Goal: Task Accomplishment & Management: Manage account settings

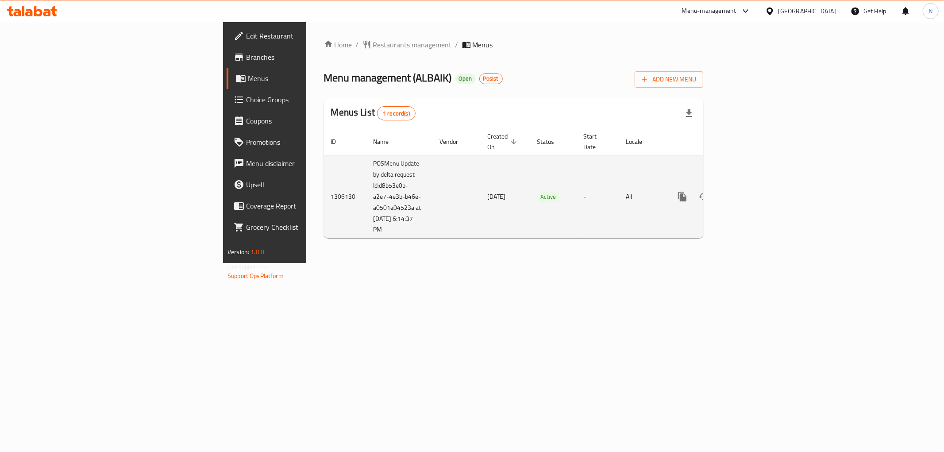
click at [366, 175] on td "POSMenu Update by delta request Id:d8b53e0b-a2e7-4e3b-b46e-a0501a04523a at [DAT…" at bounding box center [399, 196] width 66 height 83
drag, startPoint x: 231, startPoint y: 173, endPoint x: 263, endPoint y: 197, distance: 40.5
click at [366, 197] on td "POSMenu Update by delta request Id:d8b53e0b-a2e7-4e3b-b46e-a0501a04523a at [DAT…" at bounding box center [399, 196] width 66 height 83
copy td "d8b53e0b-a2e7-4e3b-b46e-a0501a04523a"
drag, startPoint x: 266, startPoint y: 198, endPoint x: 273, endPoint y: 217, distance: 20.2
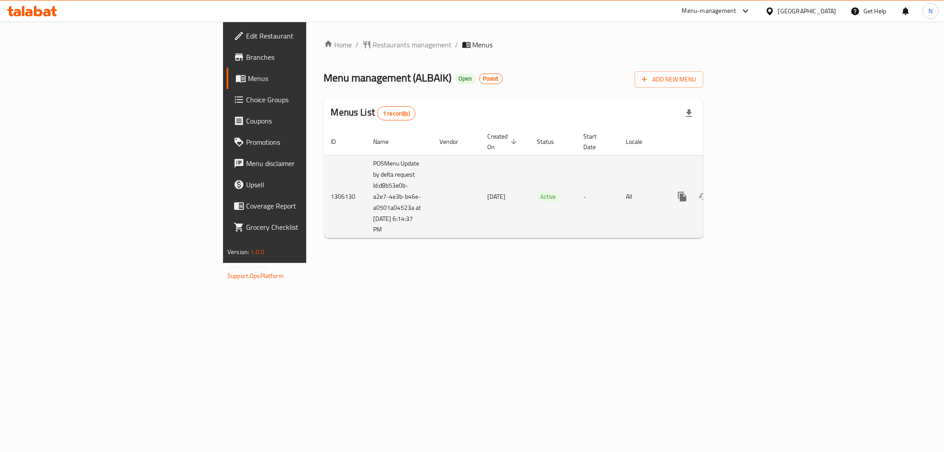
click at [366, 217] on td "POSMenu Update by delta request Id:d8b53e0b-a2e7-4e3b-b46e-a0501a04523a at [DAT…" at bounding box center [399, 196] width 66 height 83
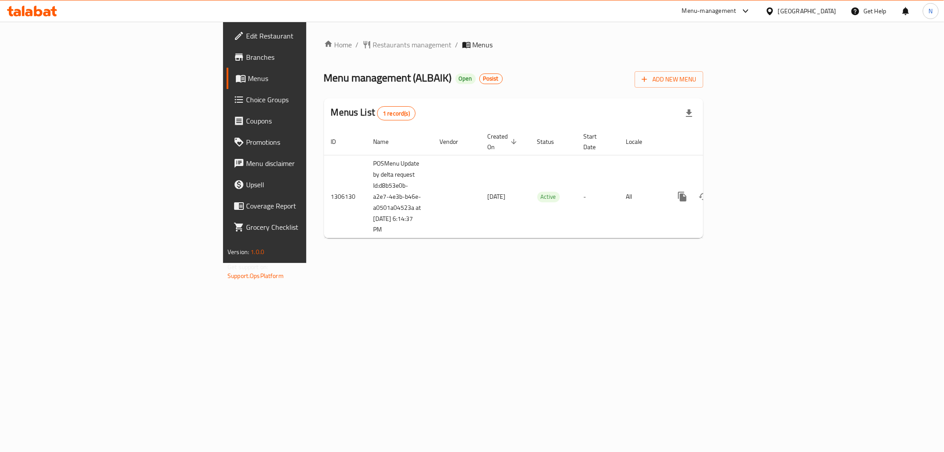
copy td "at [DATE] 6:14:37 PM"
click at [721, 263] on div "Home / Restaurants management / Menus Menu management ( ALBAIK ) Open Posist Ad…" at bounding box center [513, 142] width 415 height 241
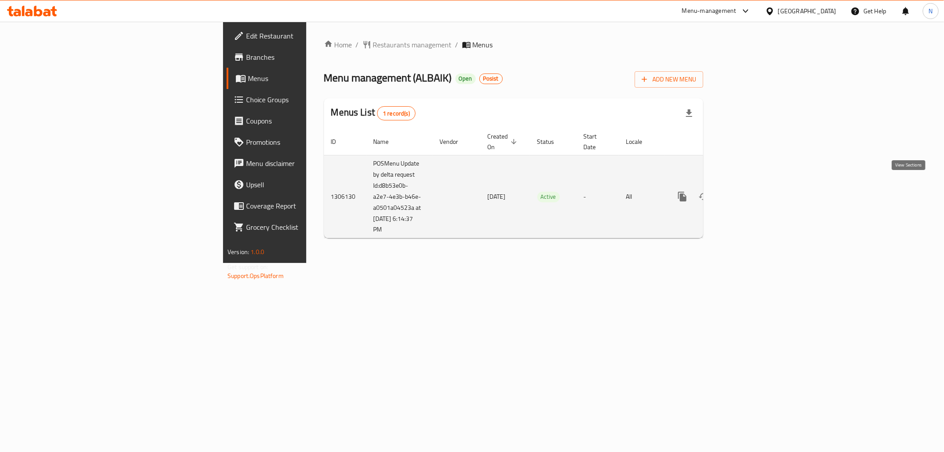
click at [752, 191] on icon "enhanced table" at bounding box center [746, 196] width 11 height 11
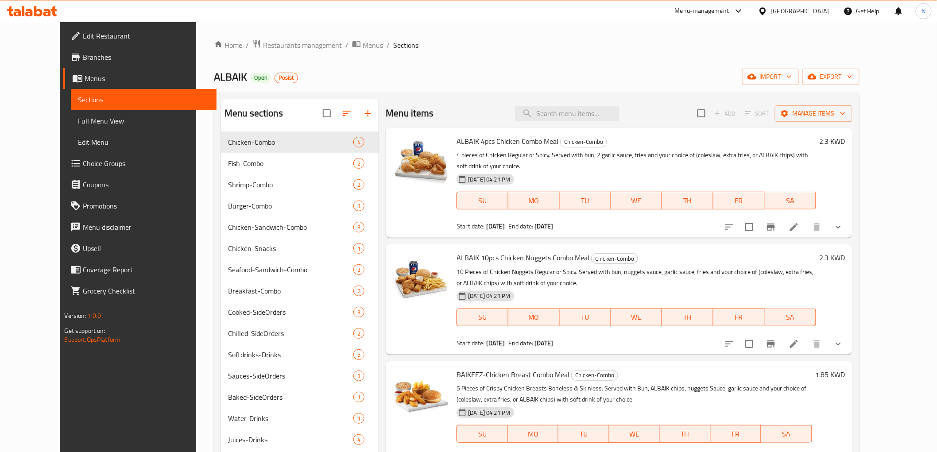
click at [481, 51] on div "Home / Restaurants management / Menus / Sections ALBAIK Open Posist import expo…" at bounding box center [536, 298] width 645 height 519
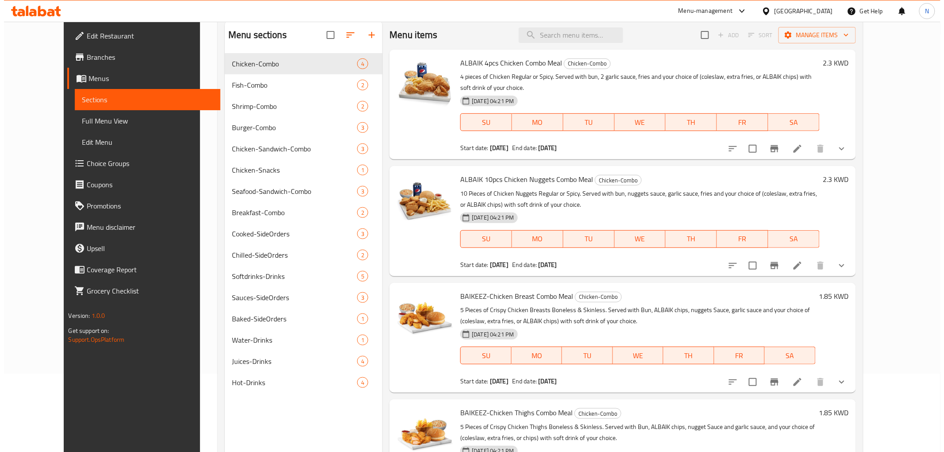
scroll to position [25, 0]
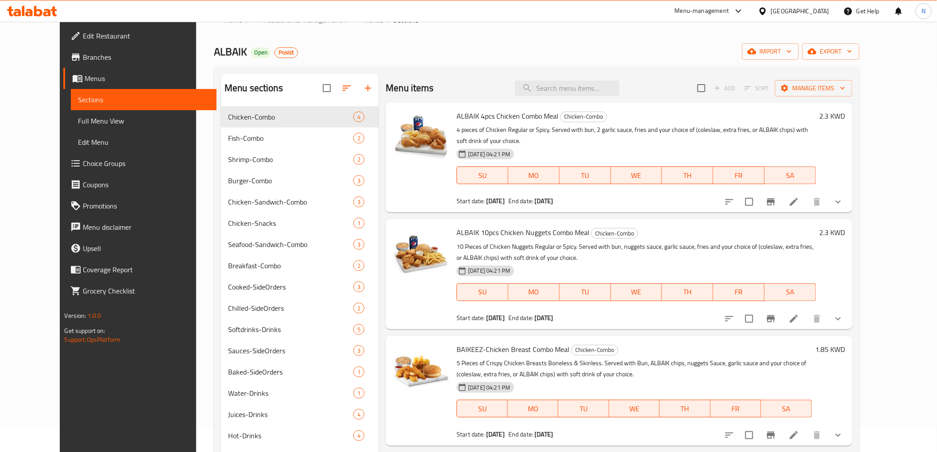
click at [775, 315] on icon "Branch-specific-item" at bounding box center [771, 318] width 8 height 7
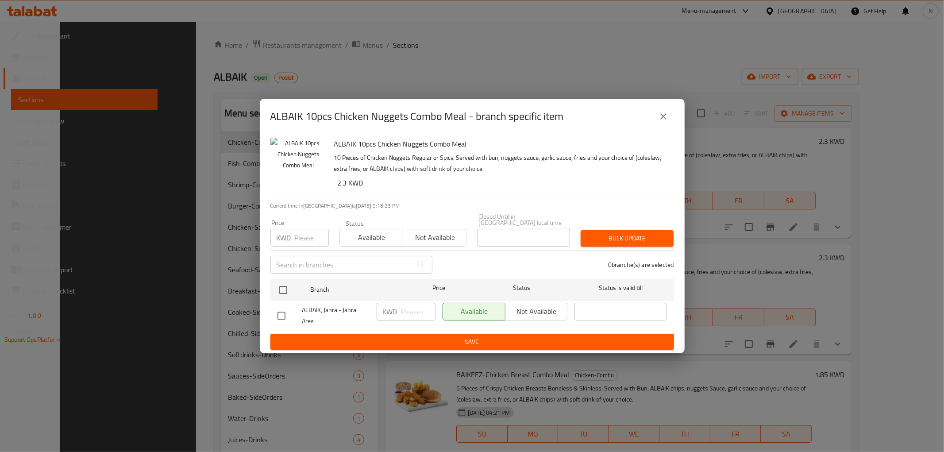
scroll to position [124, 0]
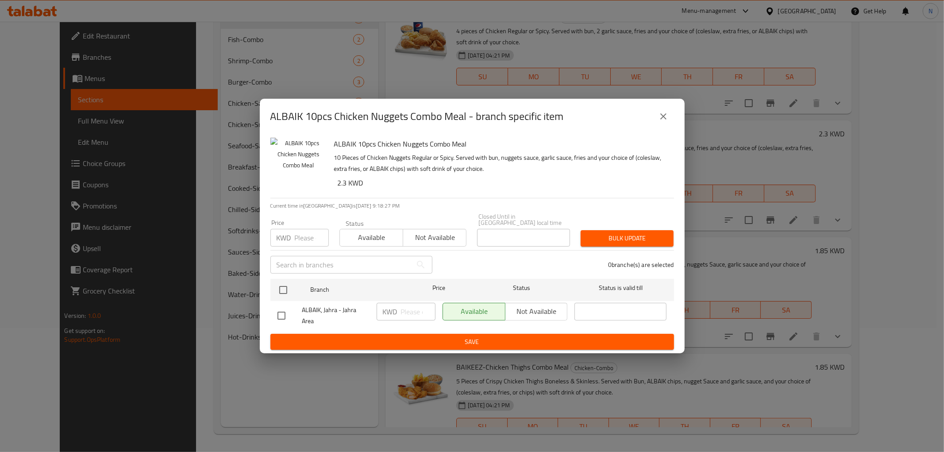
click at [715, 107] on div "ALBAIK 10pcs Chicken Nuggets Combo Meal - branch specific item ALBAIK 10pcs Chi…" at bounding box center [472, 226] width 944 height 452
click at [656, 118] on button "close" at bounding box center [663, 116] width 21 height 21
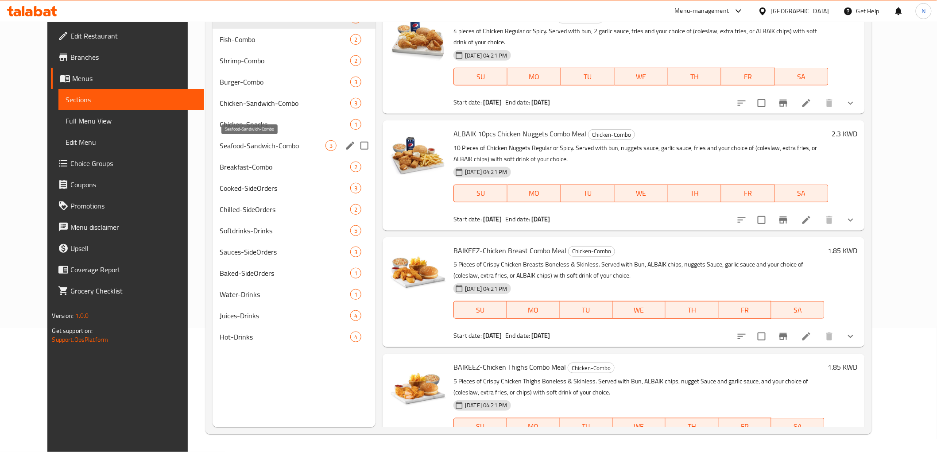
click at [241, 147] on span "Seafood-Sandwich-Combo" at bounding box center [273, 145] width 106 height 11
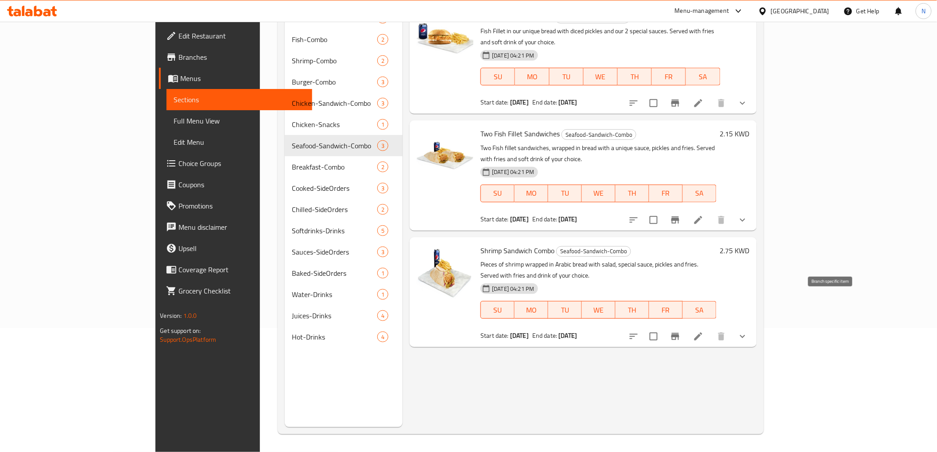
click at [680, 331] on icon "Branch-specific-item" at bounding box center [675, 336] width 11 height 11
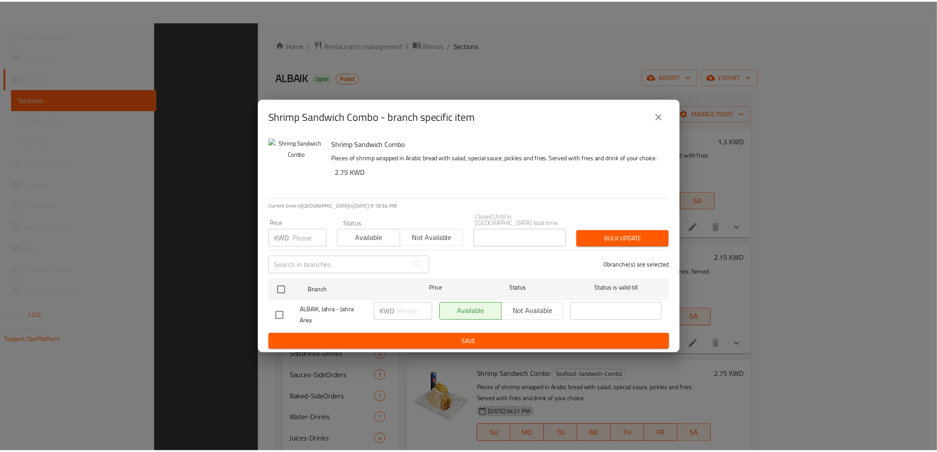
scroll to position [124, 0]
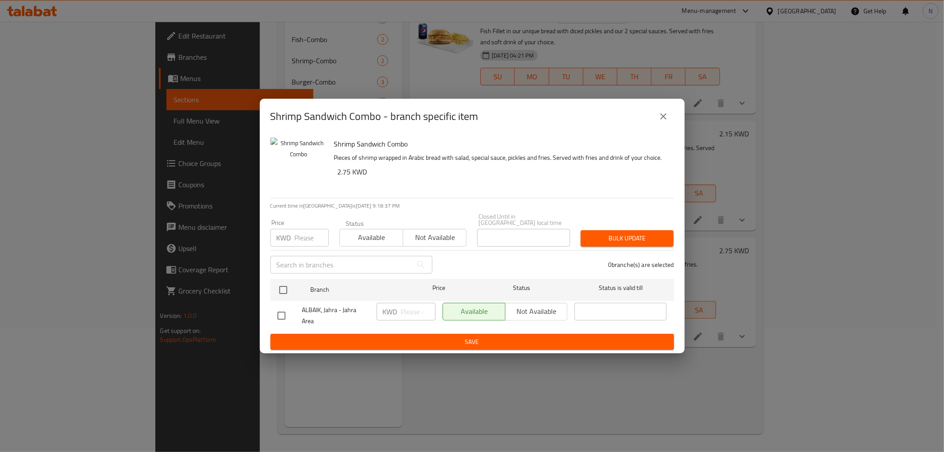
click at [655, 118] on button "close" at bounding box center [663, 116] width 21 height 21
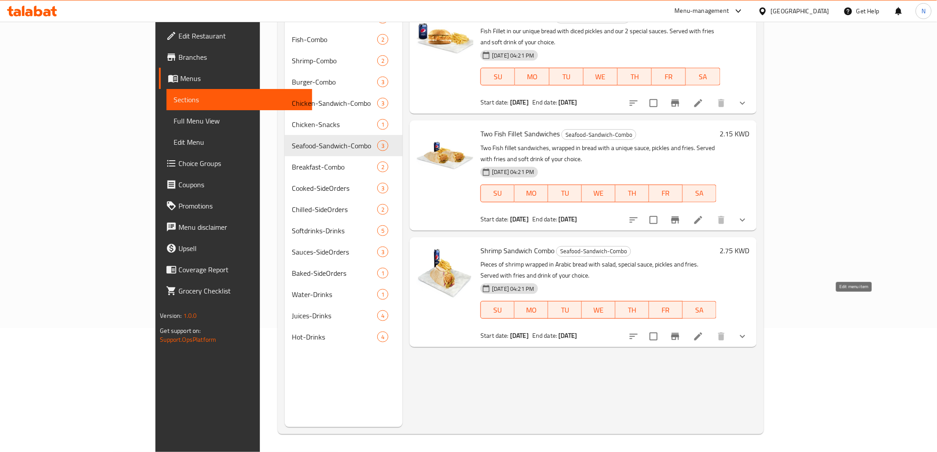
click at [703, 331] on icon at bounding box center [698, 336] width 11 height 11
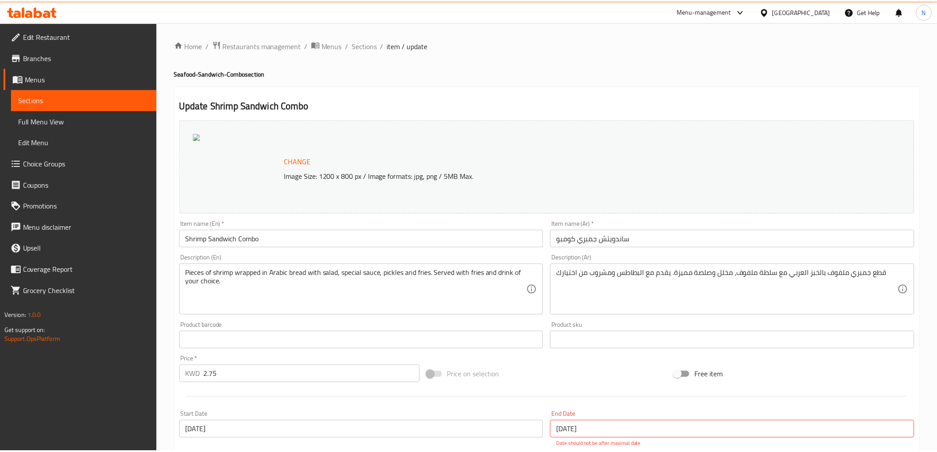
scroll to position [194, 0]
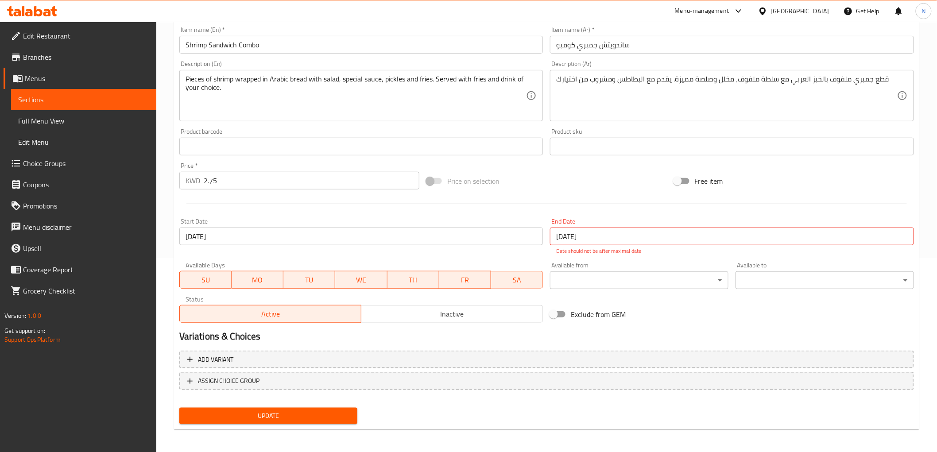
click at [33, 77] on span "Menus" at bounding box center [87, 78] width 124 height 11
